Goal: Navigation & Orientation: Find specific page/section

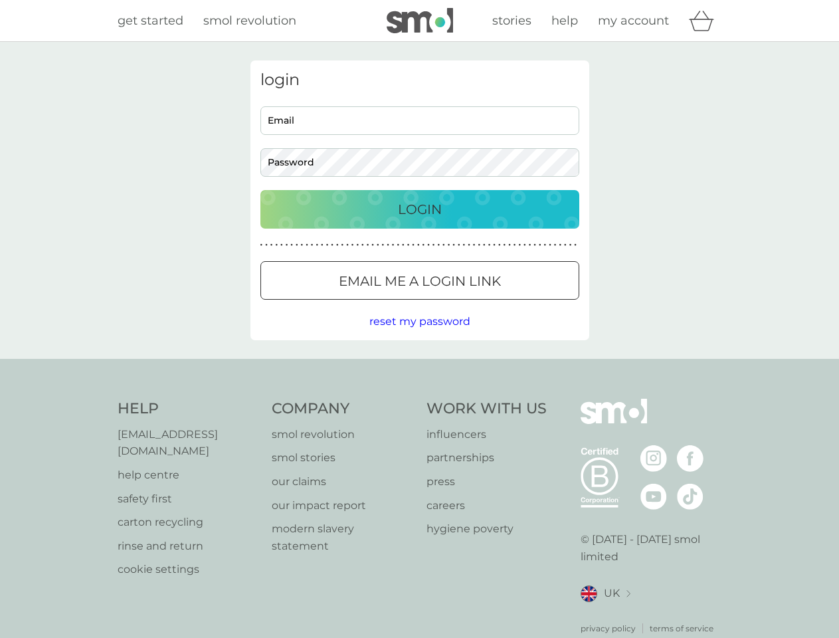
click at [706, 21] on icon "basket" at bounding box center [701, 21] width 25 height 21
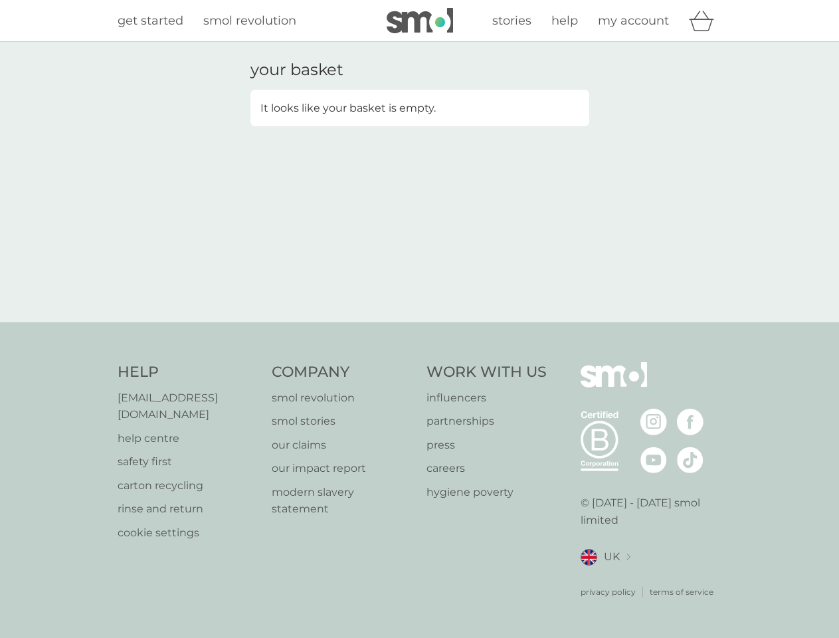
click at [419, 322] on div "your basket It looks like your basket is empty." at bounding box center [419, 182] width 839 height 280
click at [605, 577] on div "privacy policy terms of service" at bounding box center [652, 581] width 142 height 33
